Goal: Information Seeking & Learning: Learn about a topic

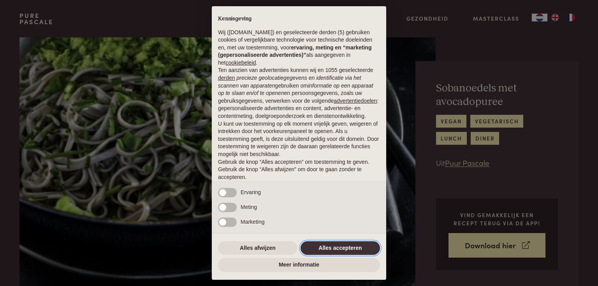
click at [324, 250] on button "Alles accepteren" at bounding box center [340, 248] width 79 height 14
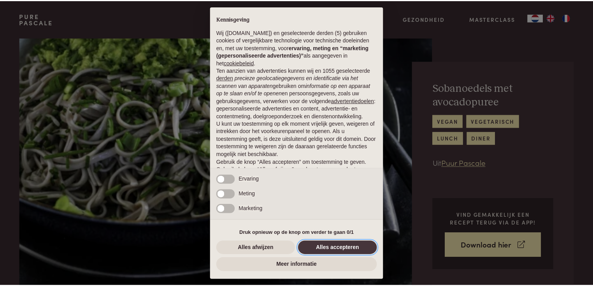
scroll to position [26, 0]
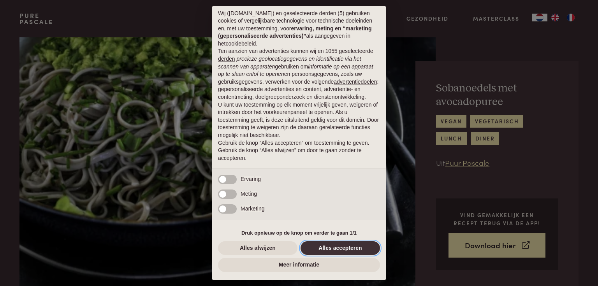
click at [355, 253] on button "Alles accepteren" at bounding box center [340, 248] width 79 height 14
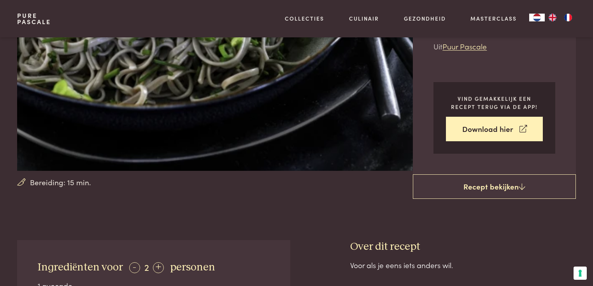
scroll to position [187, 0]
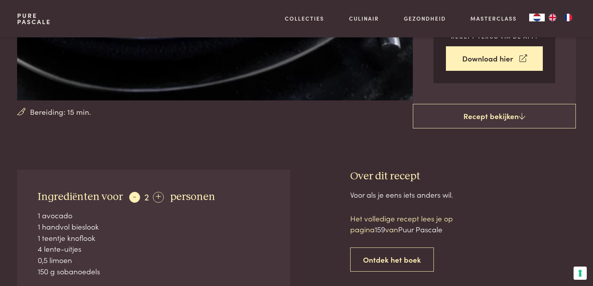
click at [132, 199] on div "-" at bounding box center [134, 197] width 11 height 11
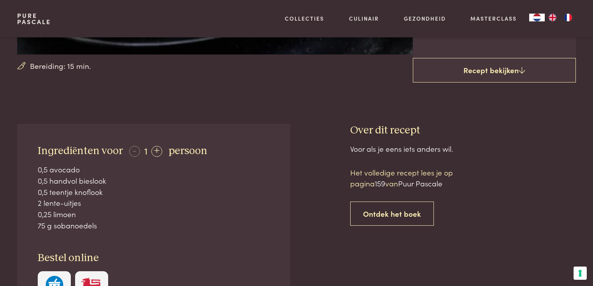
scroll to position [249, 0]
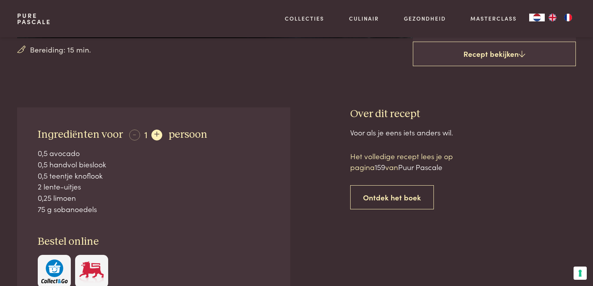
click at [155, 138] on div "+" at bounding box center [156, 135] width 11 height 11
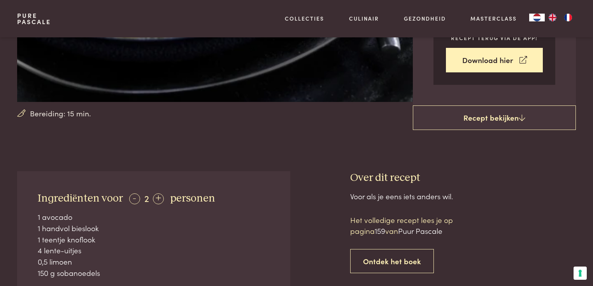
scroll to position [0, 0]
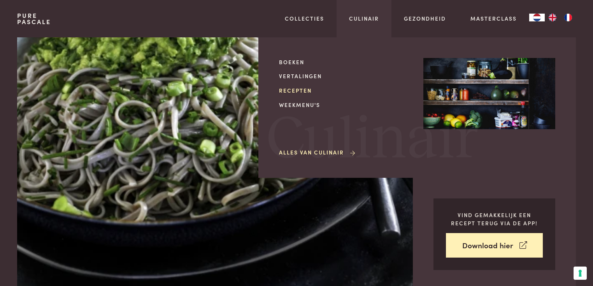
click at [304, 92] on link "Recepten" at bounding box center [345, 90] width 132 height 8
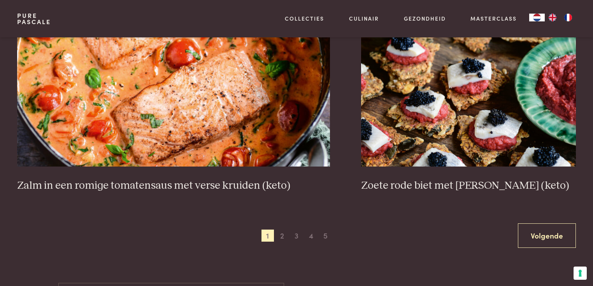
scroll to position [1557, 0]
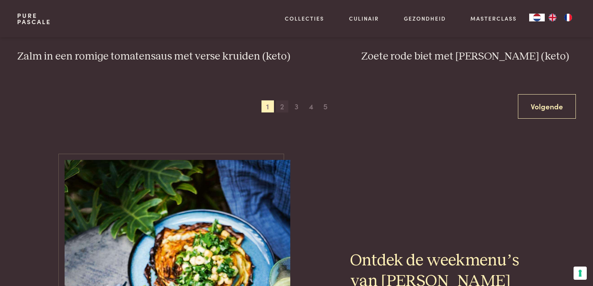
click at [282, 111] on span "2" at bounding box center [282, 106] width 12 height 12
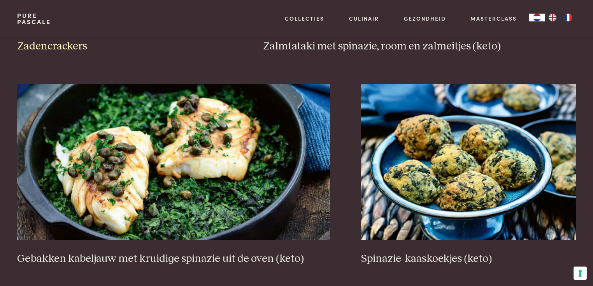
scroll to position [1393, 0]
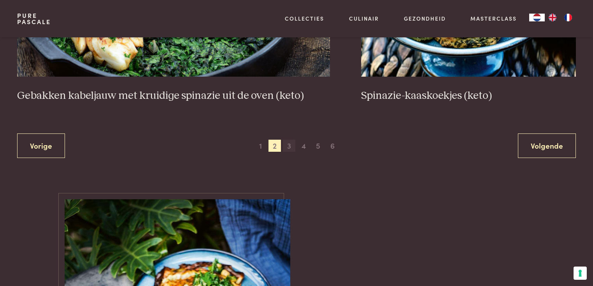
click at [293, 146] on span "3" at bounding box center [289, 146] width 12 height 12
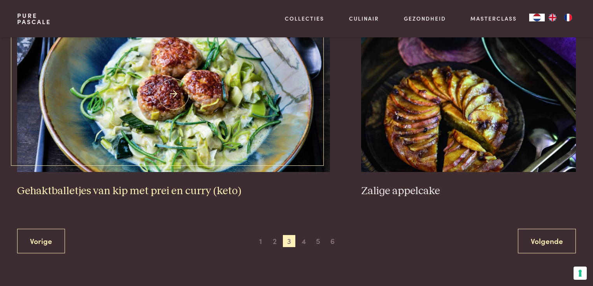
scroll to position [1456, 0]
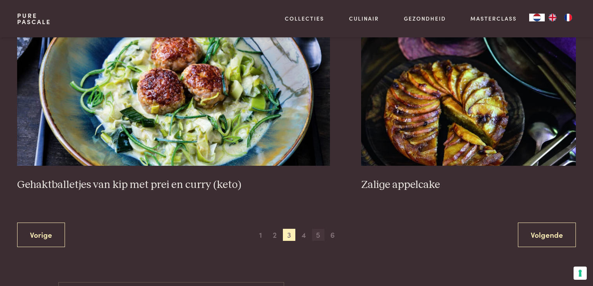
click at [319, 236] on span "5" at bounding box center [318, 235] width 12 height 12
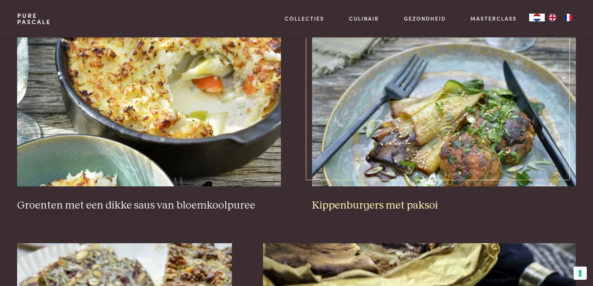
scroll to position [334, 0]
